Goal: Task Accomplishment & Management: Use online tool/utility

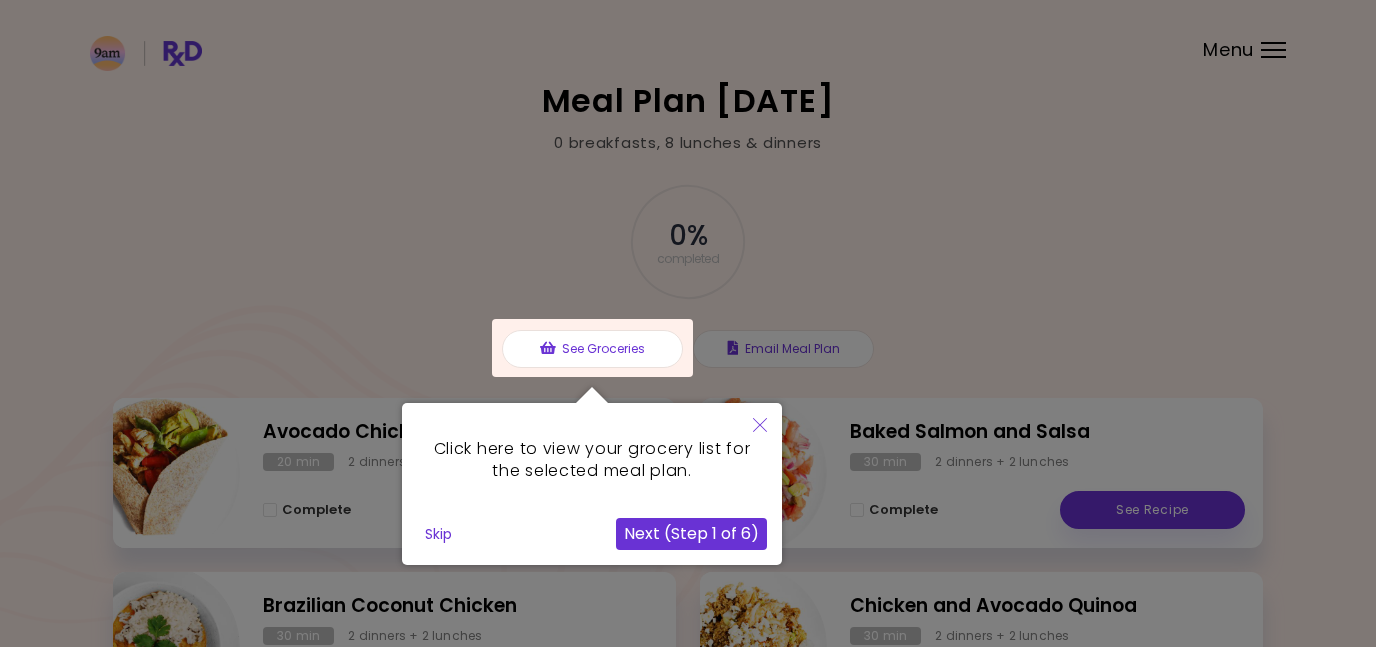
click at [429, 543] on button "Skip" at bounding box center [438, 534] width 43 height 30
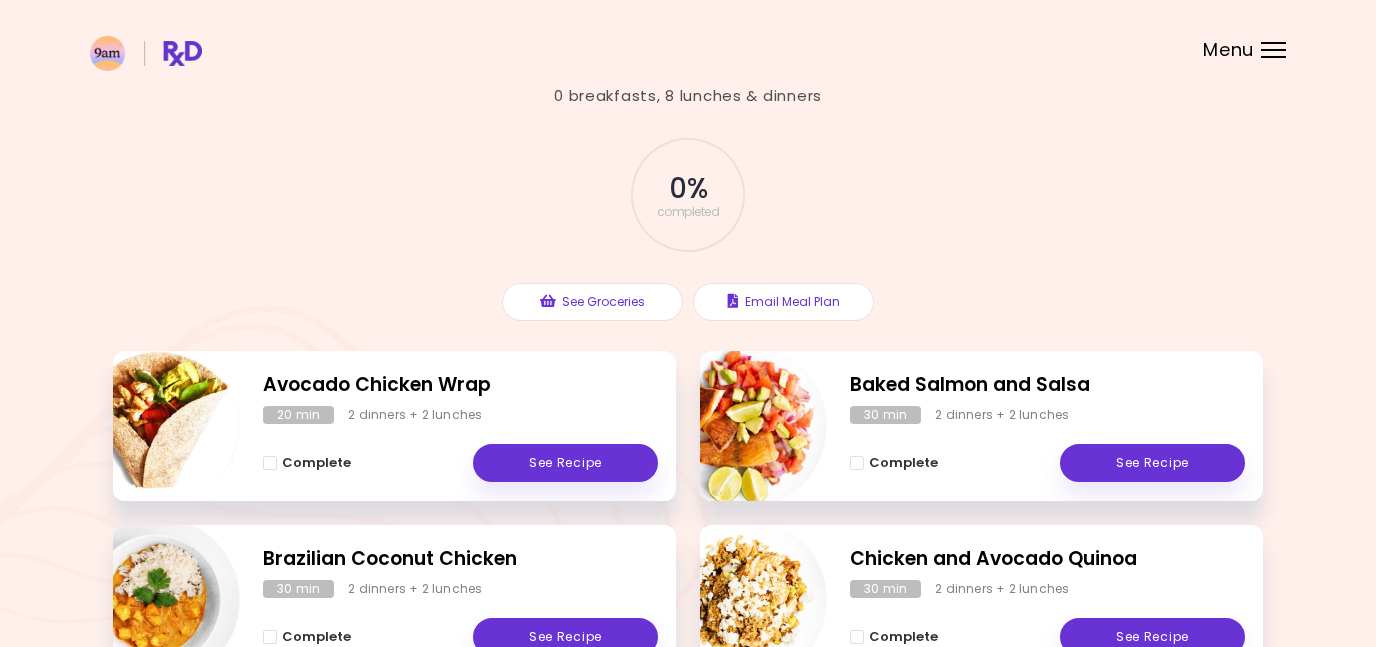
scroll to position [162, 0]
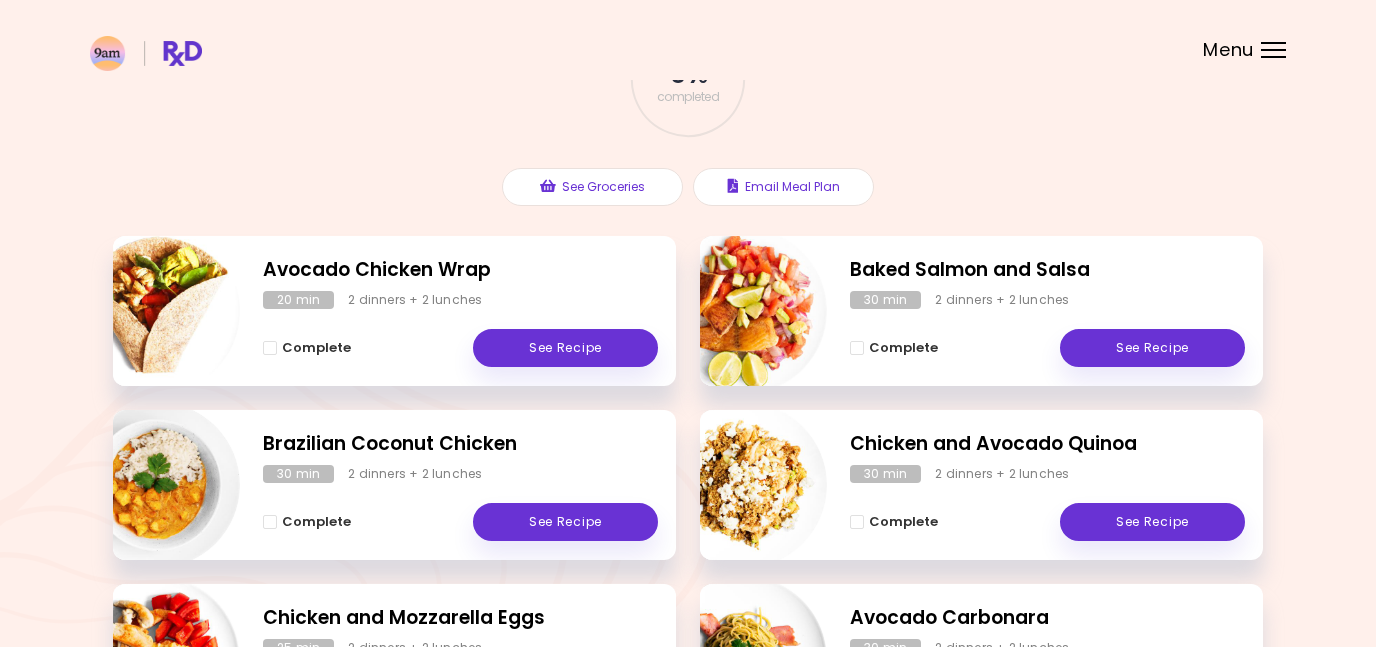
click at [1261, 44] on div "Menu" at bounding box center [1273, 50] width 25 height 16
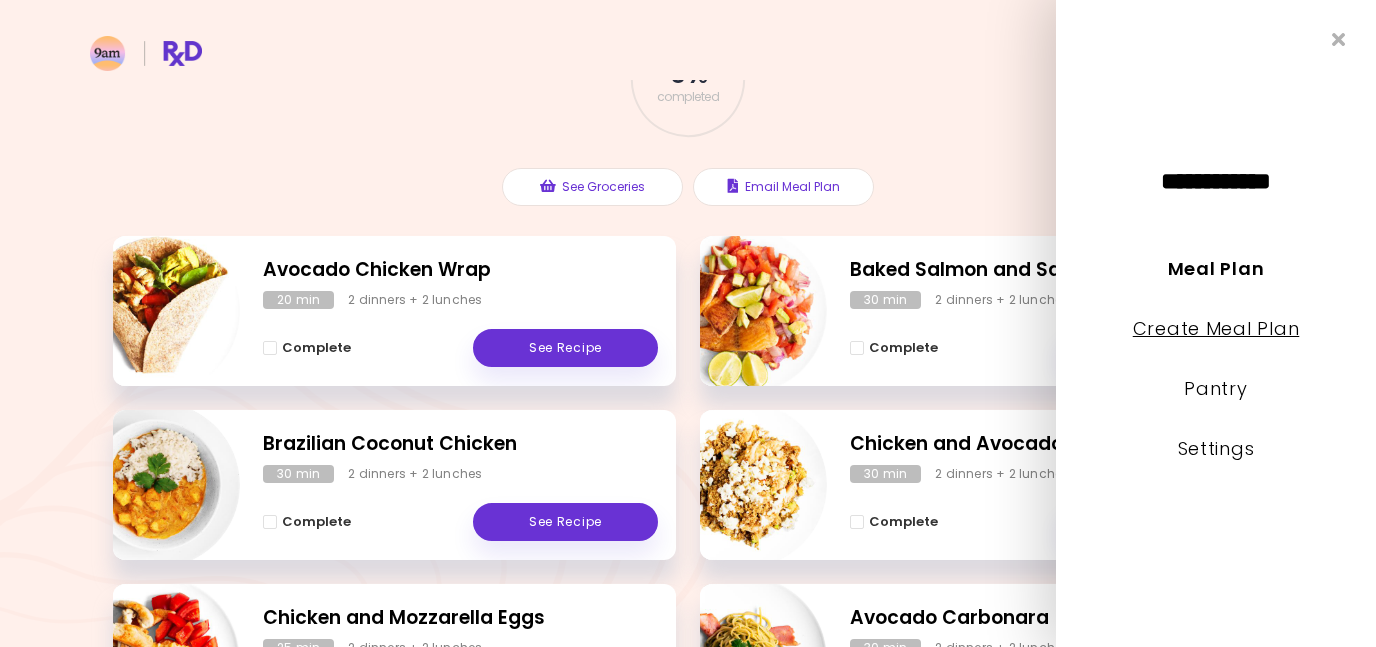
click at [1205, 340] on link "Create Meal Plan" at bounding box center [1216, 328] width 167 height 25
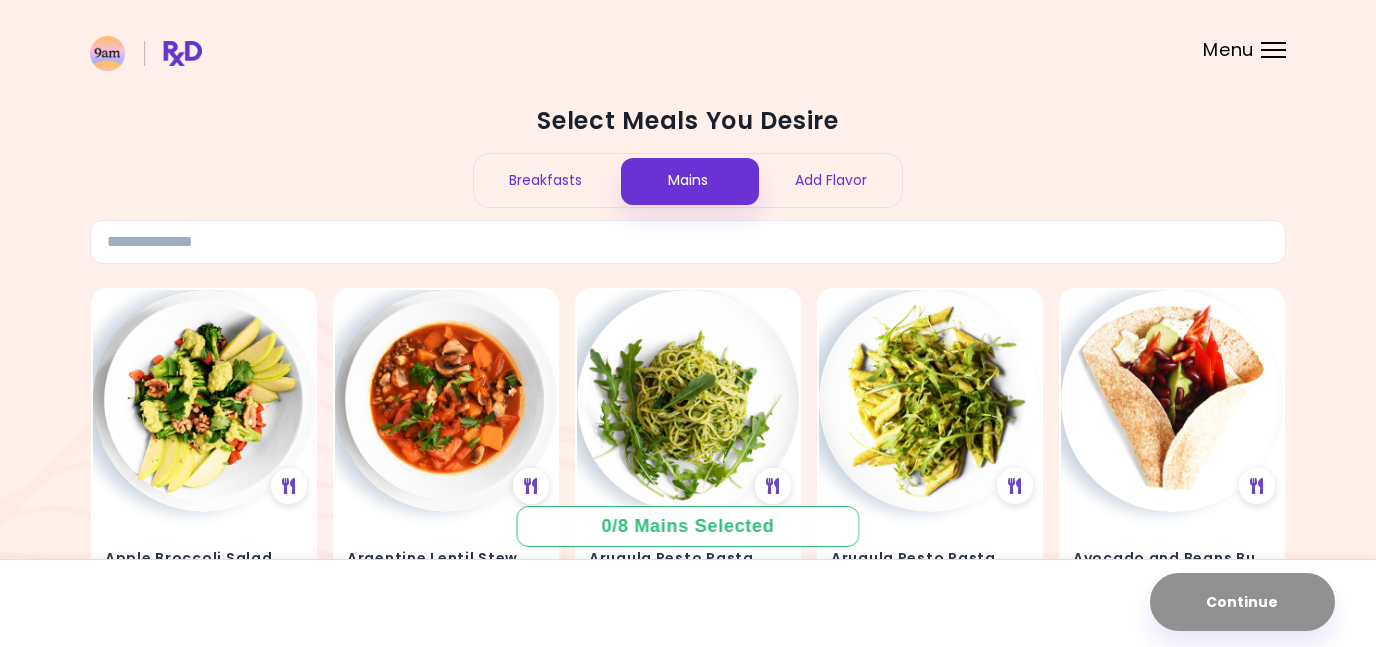
click at [1258, 57] on header at bounding box center [688, 40] width 1376 height 80
click at [1265, 52] on div "Menu" at bounding box center [1273, 50] width 25 height 16
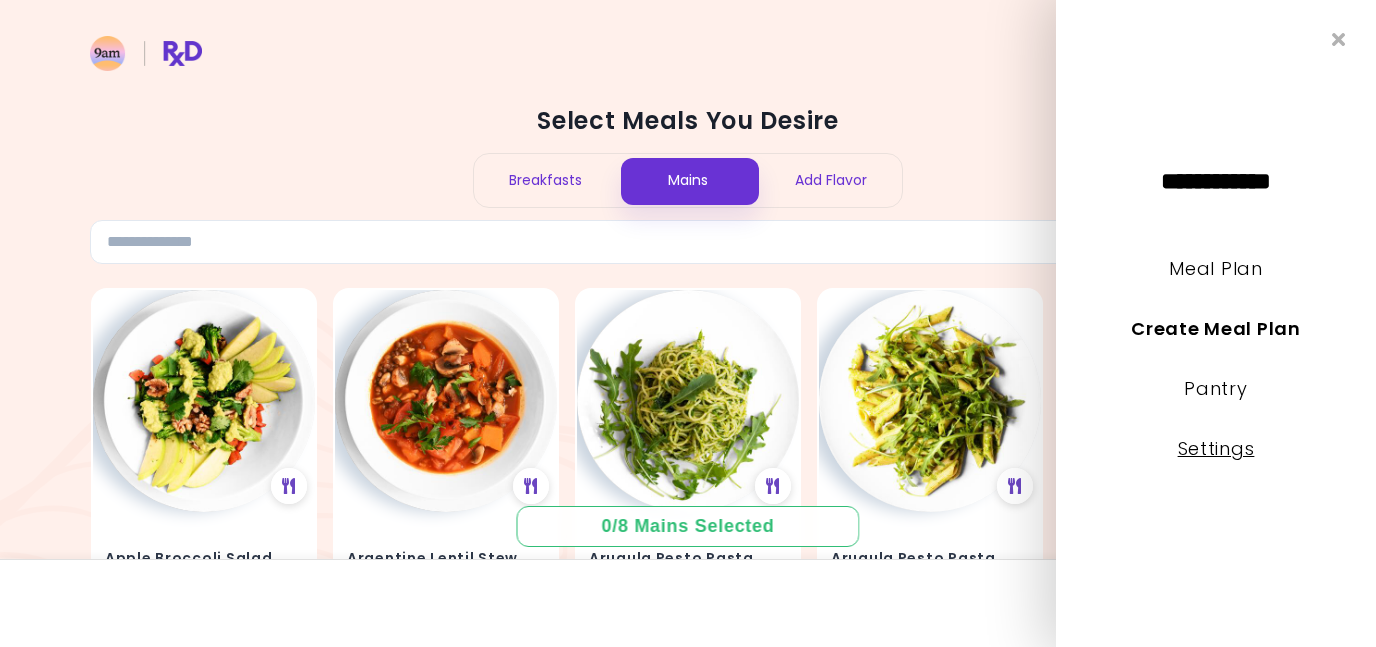
click at [1220, 453] on link "Settings" at bounding box center [1216, 448] width 77 height 25
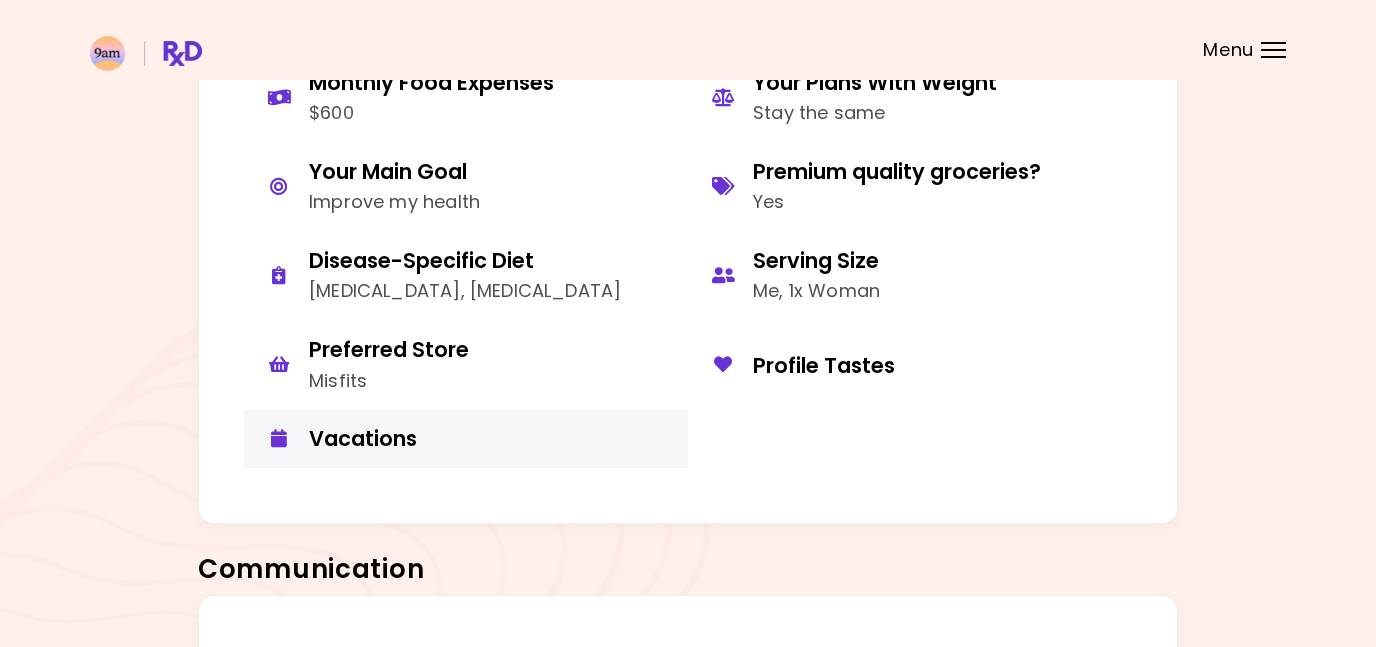
scroll to position [1153, 0]
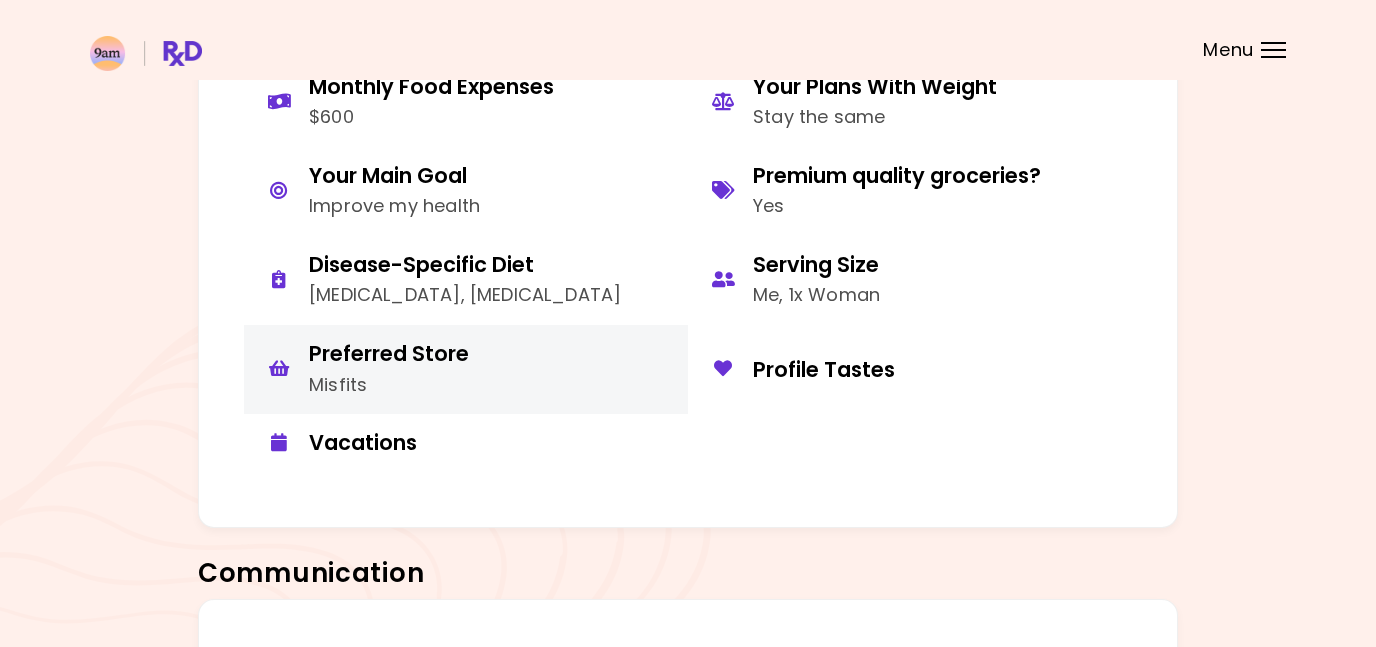
click at [336, 371] on div "Misfits" at bounding box center [389, 385] width 160 height 29
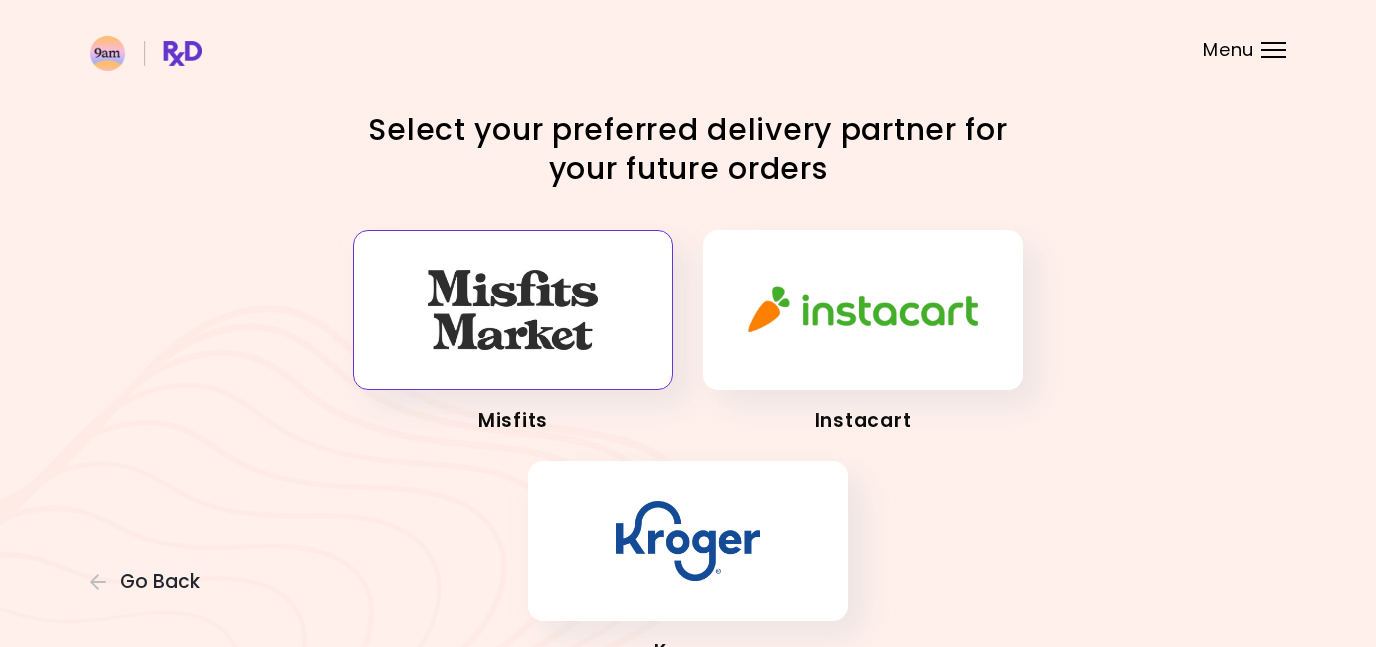
click at [510, 345] on img "button" at bounding box center [513, 310] width 170 height 80
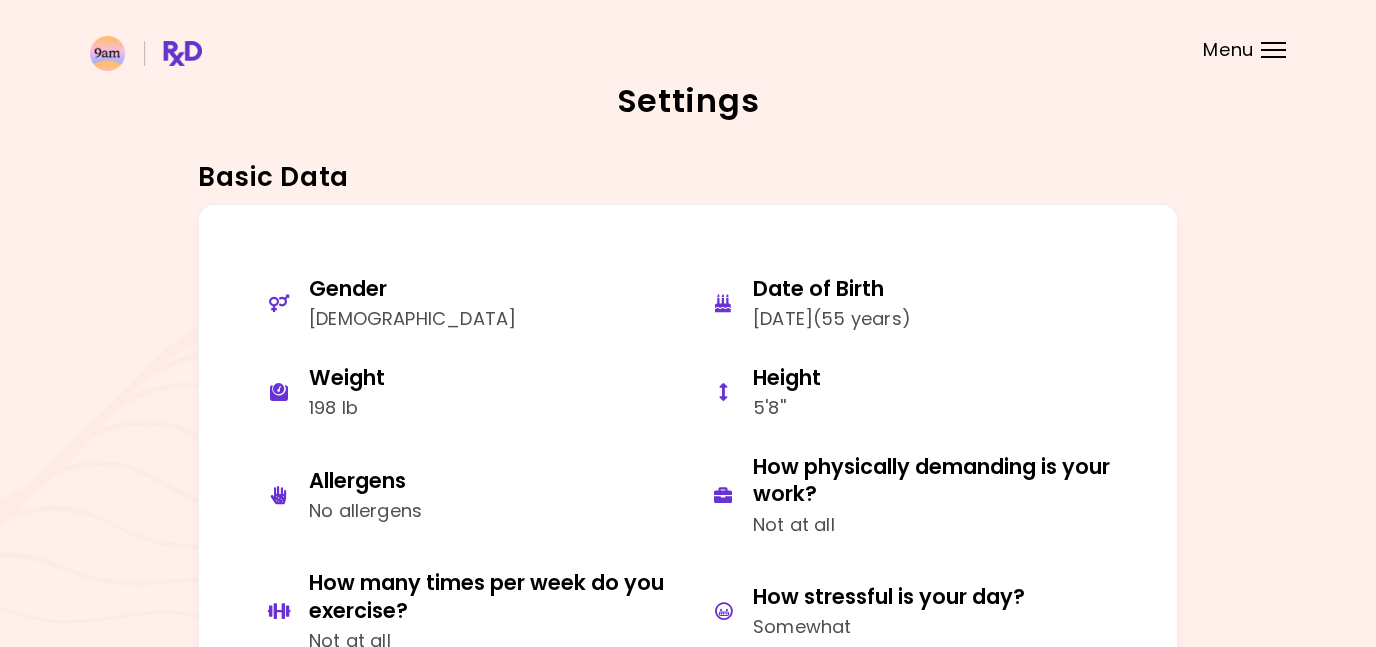
click at [1270, 52] on div "Menu" at bounding box center [1273, 50] width 25 height 16
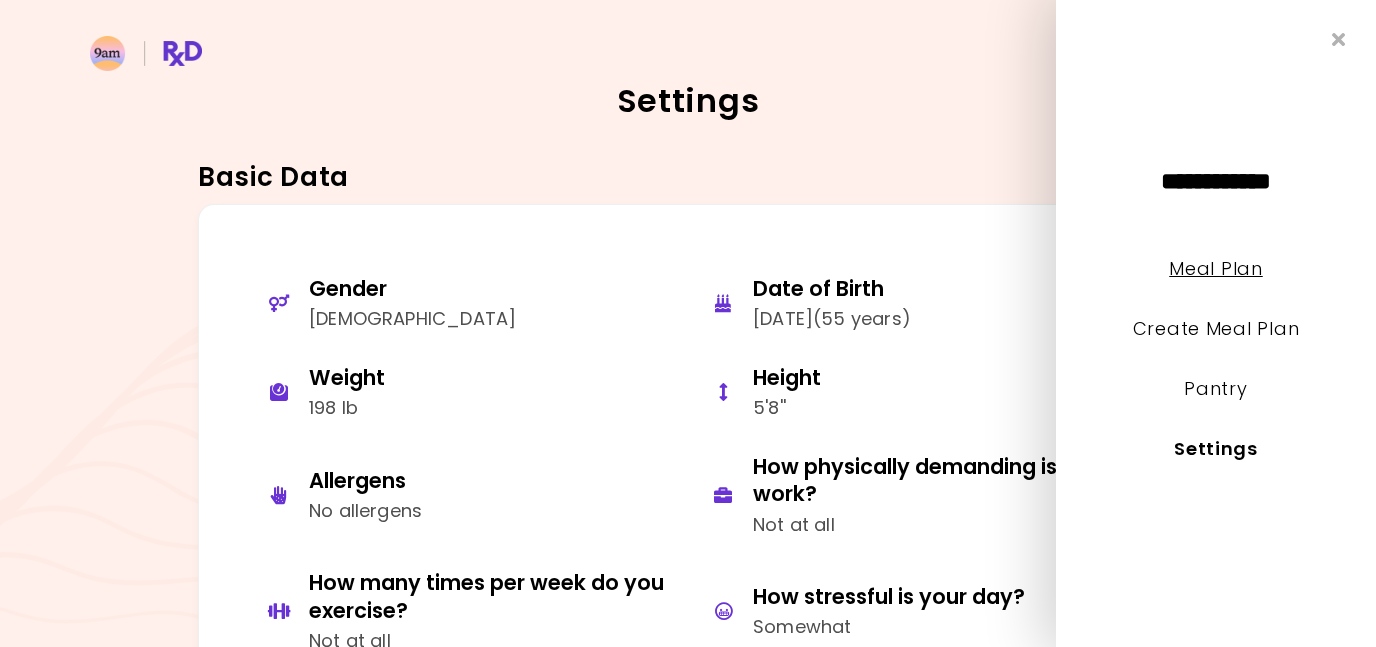
click at [1213, 274] on link "Meal Plan" at bounding box center [1215, 268] width 93 height 25
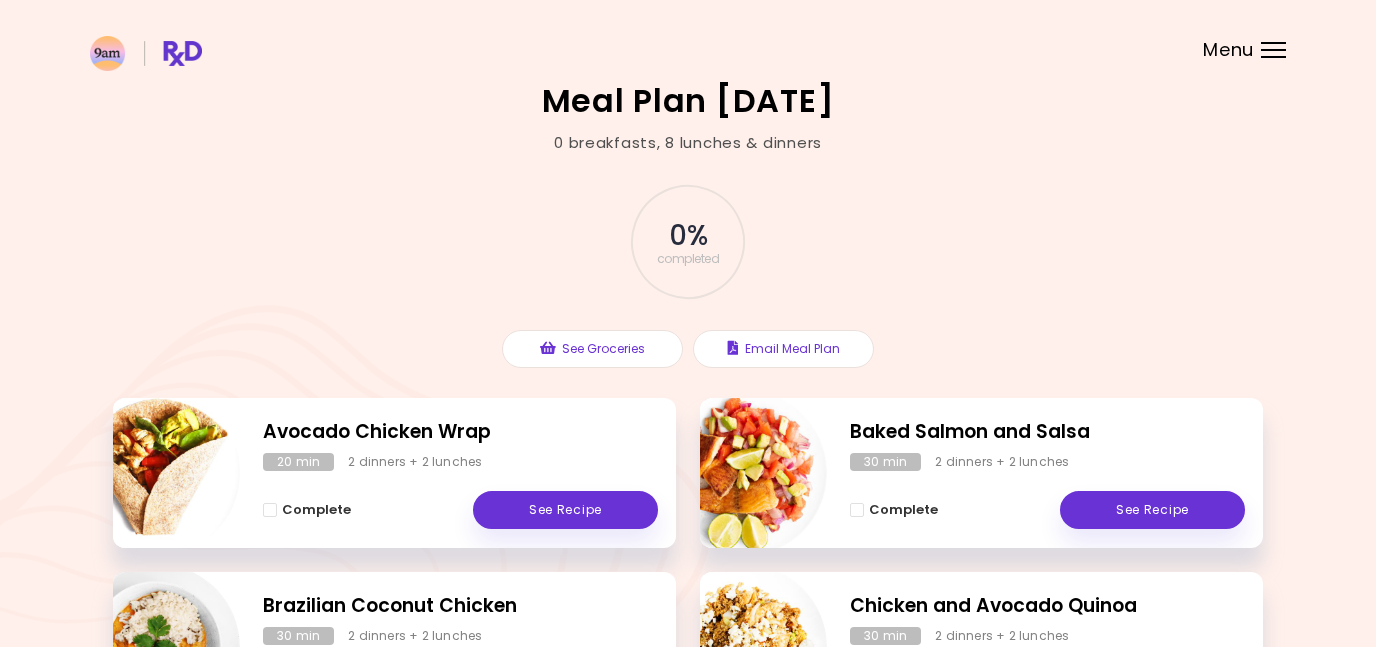
click at [1256, 52] on header at bounding box center [688, 40] width 1376 height 80
click at [1272, 58] on header at bounding box center [688, 40] width 1376 height 80
click at [1260, 49] on header at bounding box center [688, 40] width 1376 height 80
click at [1261, 49] on div at bounding box center [1273, 50] width 25 height 2
click at [1261, 49] on div "**********" at bounding box center [688, 589] width 1376 height 1179
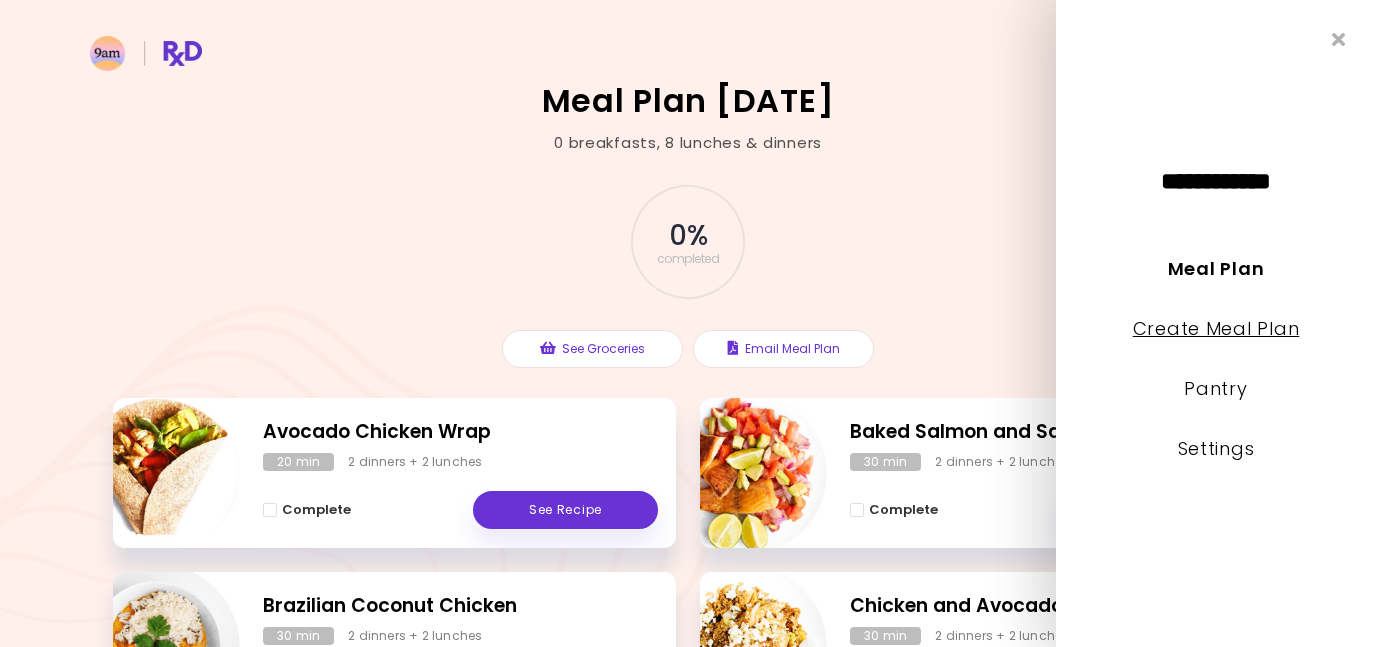
click at [1231, 331] on link "Create Meal Plan" at bounding box center [1216, 328] width 167 height 25
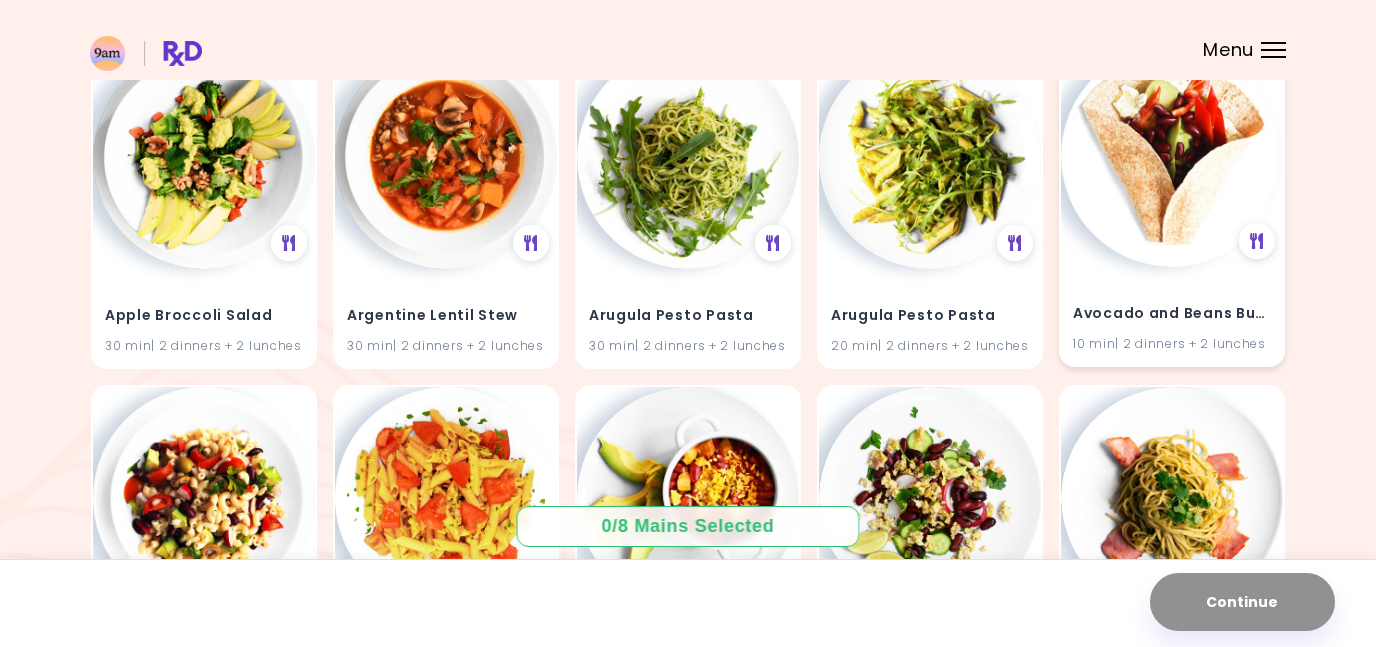
scroll to position [70, 0]
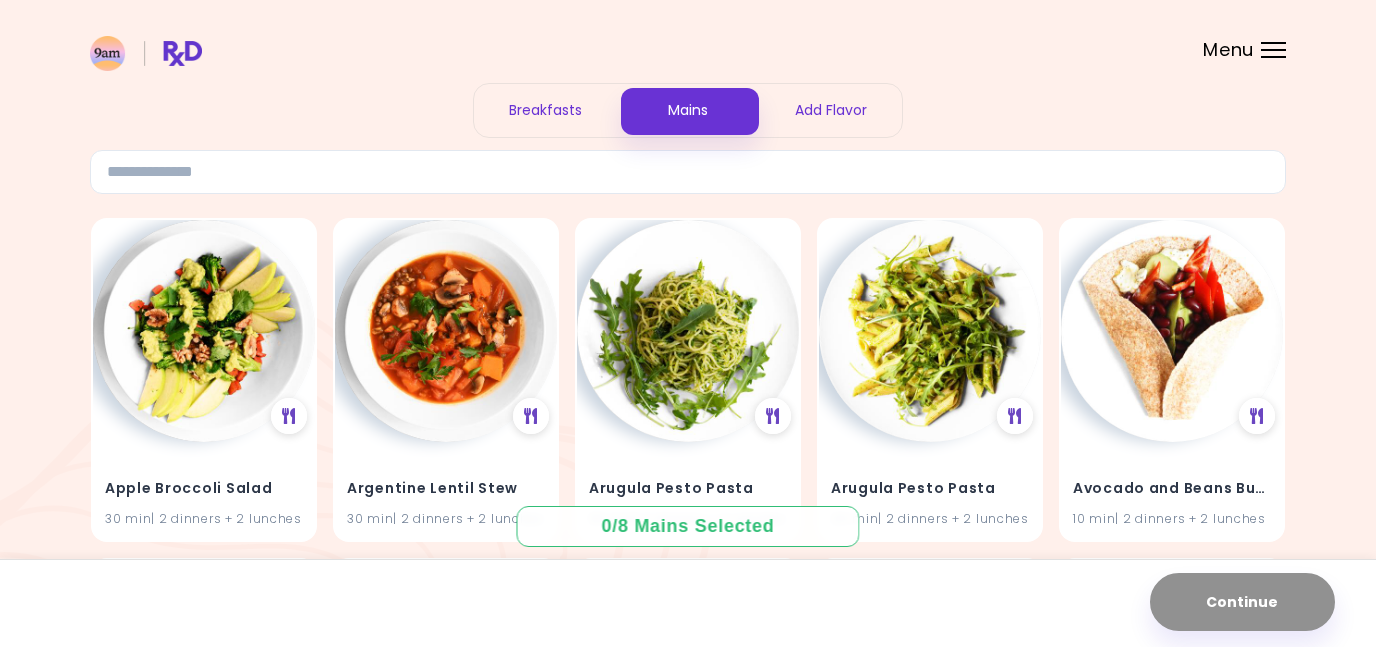
click at [820, 115] on div "Add Flavor" at bounding box center [830, 110] width 143 height 53
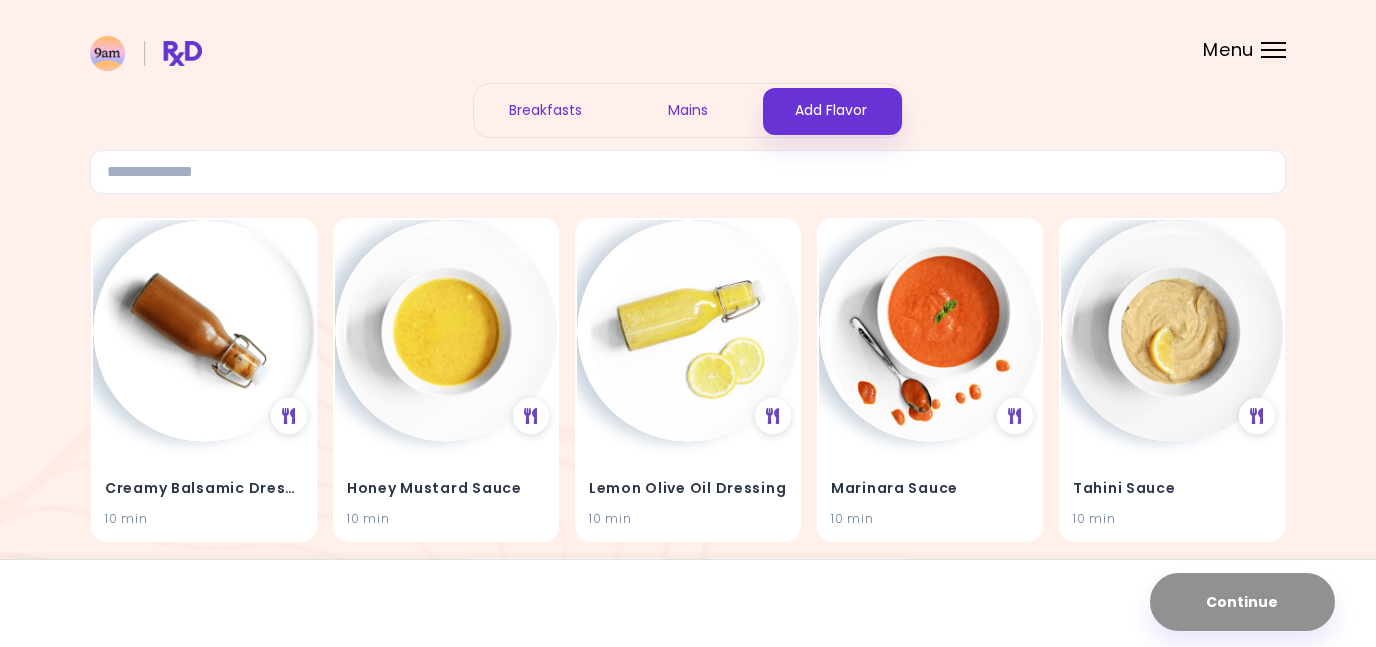
click at [705, 110] on div "Mains" at bounding box center [688, 110] width 143 height 53
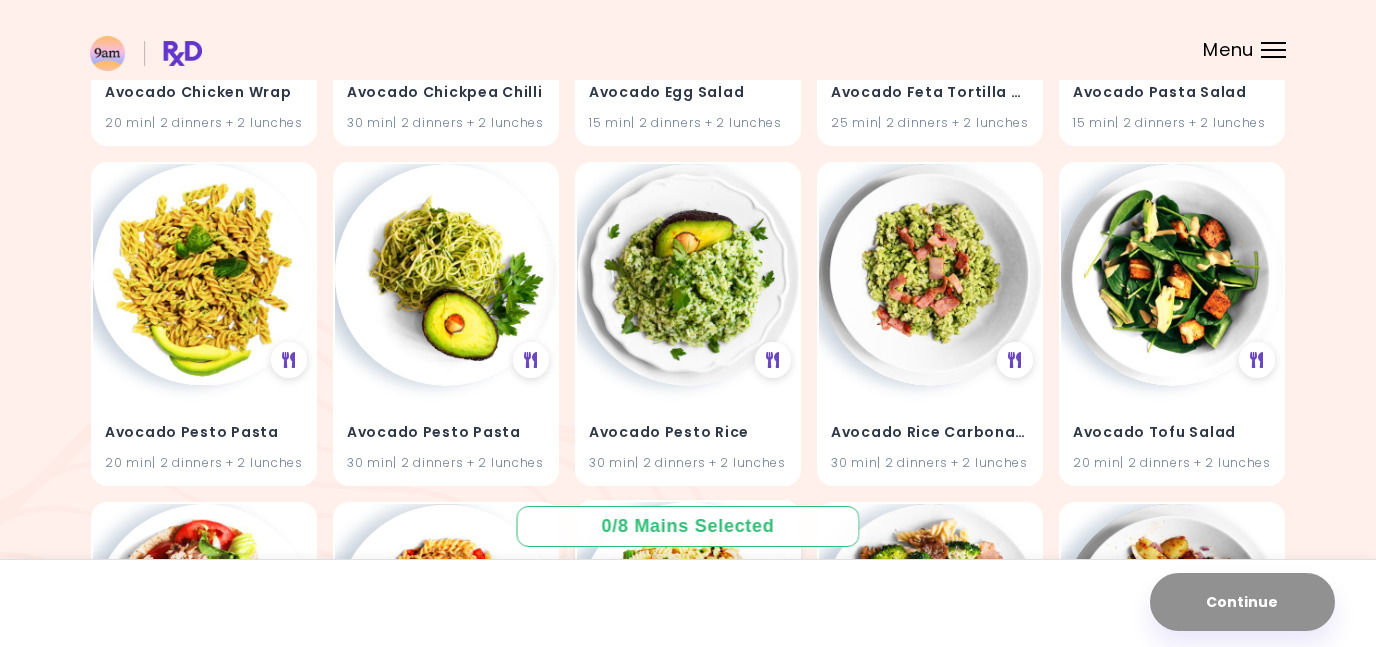
scroll to position [1190, 0]
